Goal: Information Seeking & Learning: Learn about a topic

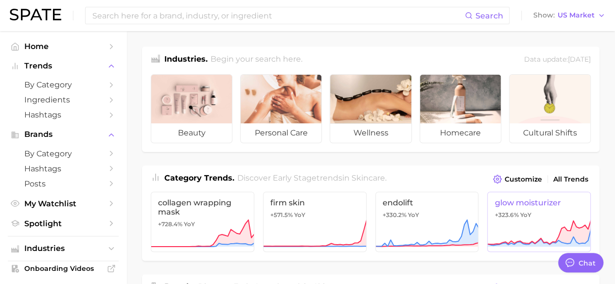
click at [545, 202] on span "glow moisturizer" at bounding box center [538, 202] width 89 height 9
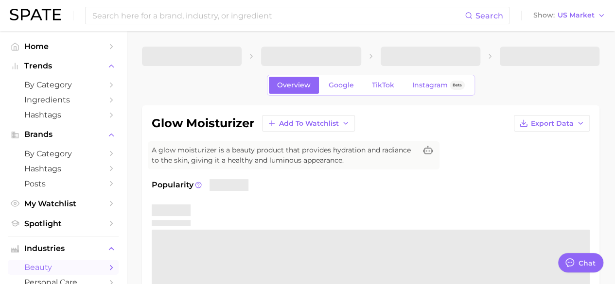
type textarea "x"
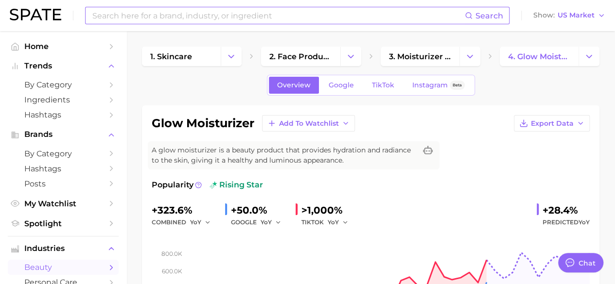
click at [227, 17] on input at bounding box center [277, 15] width 373 height 17
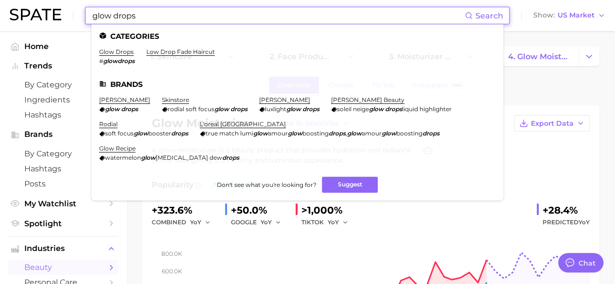
click at [123, 48] on ul "Categories glow drops # glowdrops low drop fade haircut Brands [PERSON_NAME] gl…" at bounding box center [297, 112] width 412 height 176
click at [127, 52] on link "glow drops" at bounding box center [116, 51] width 35 height 7
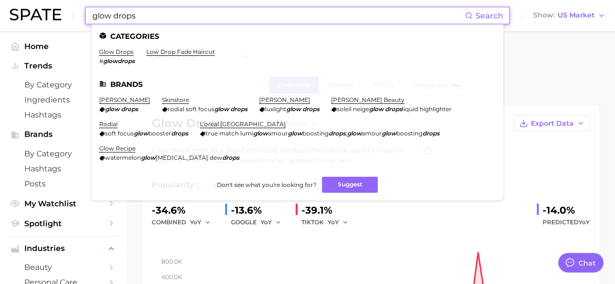
click at [152, 16] on input "glow drops" at bounding box center [277, 15] width 373 height 17
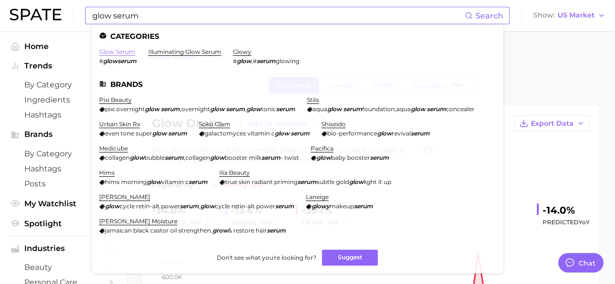
click at [123, 49] on link "glow serum" at bounding box center [117, 51] width 36 height 7
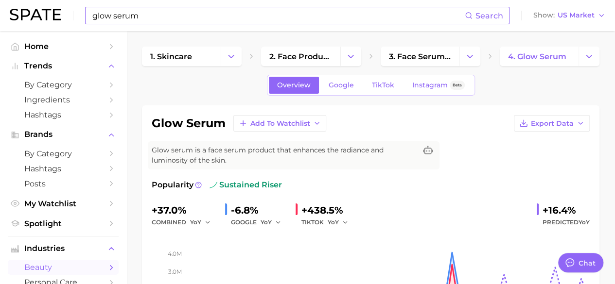
click at [128, 12] on input "glow serum" at bounding box center [277, 15] width 373 height 17
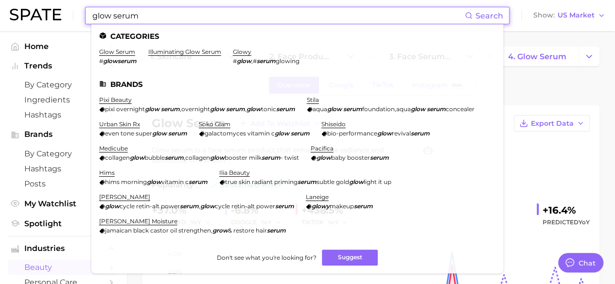
drag, startPoint x: 142, startPoint y: 17, endPoint x: 88, endPoint y: 16, distance: 53.5
click at [88, 16] on div "glow serum Search Categories glow serum # glowserum illuminating glow serum glo…" at bounding box center [297, 15] width 424 height 17
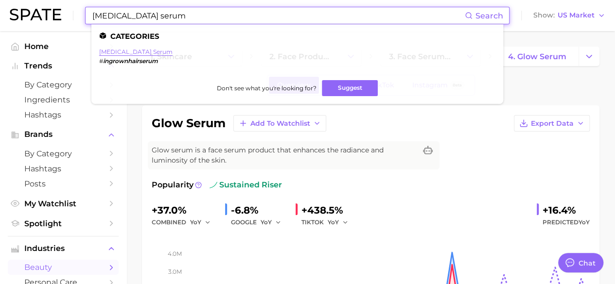
type input "[MEDICAL_DATA] serum"
click at [151, 52] on link "[MEDICAL_DATA] serum" at bounding box center [135, 51] width 73 height 7
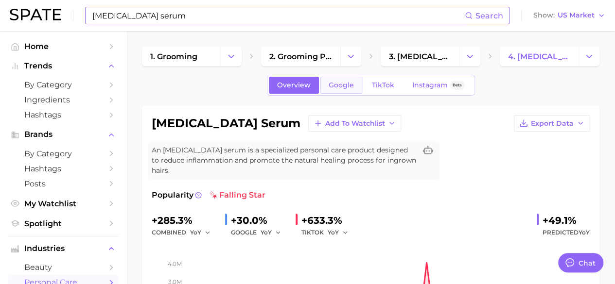
click at [329, 87] on span "Google" at bounding box center [341, 85] width 25 height 8
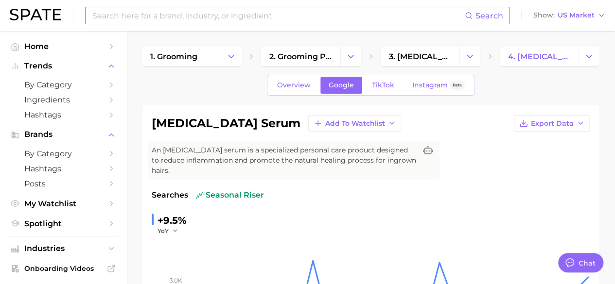
click at [266, 17] on input at bounding box center [277, 15] width 373 height 17
type input "cleansing oil"
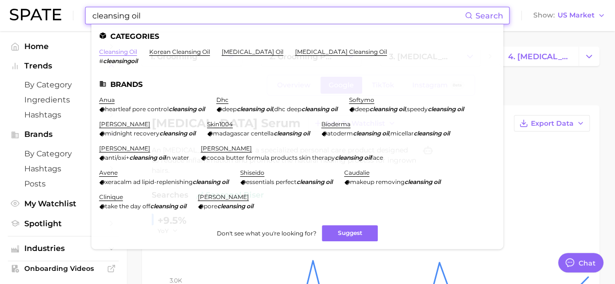
click at [119, 50] on link "cleansing oil" at bounding box center [118, 51] width 38 height 7
